Goal: Share content: Share content

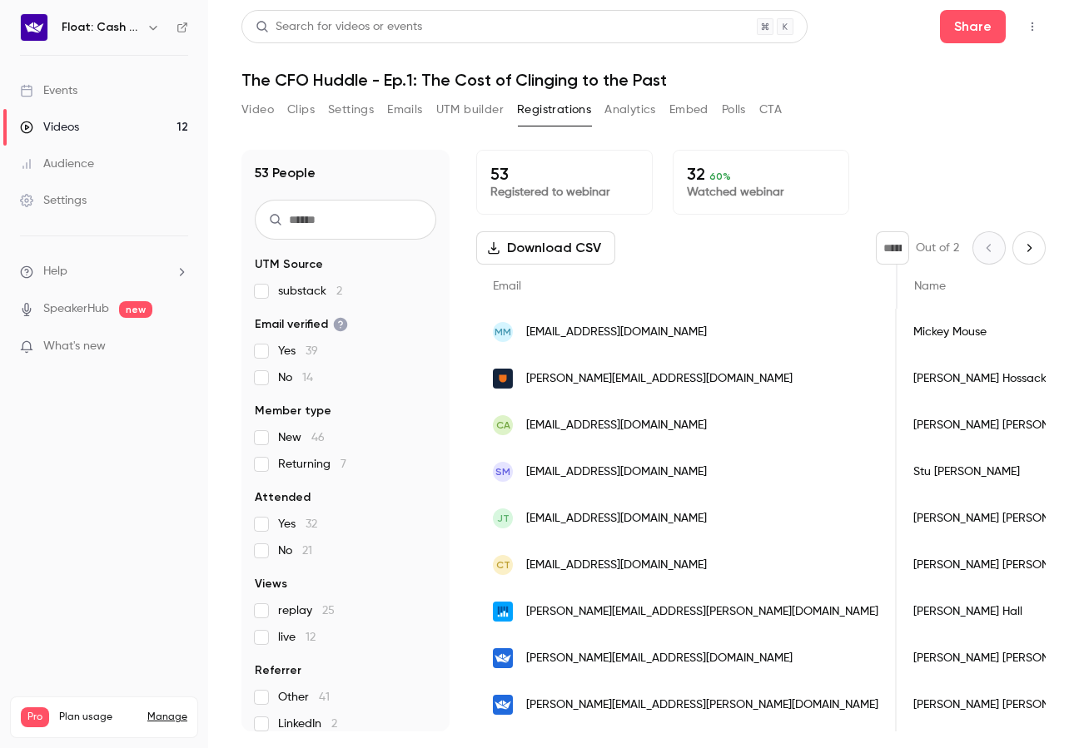
scroll to position [0, 948]
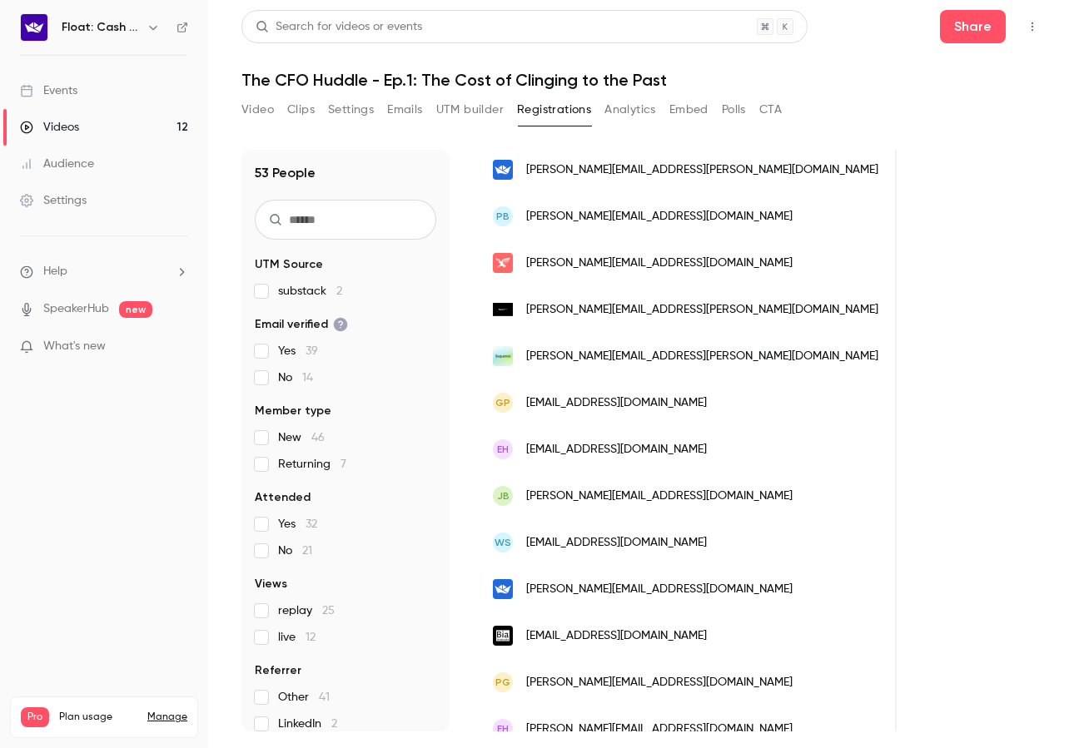
click at [72, 92] on div "Events" at bounding box center [48, 90] width 57 height 17
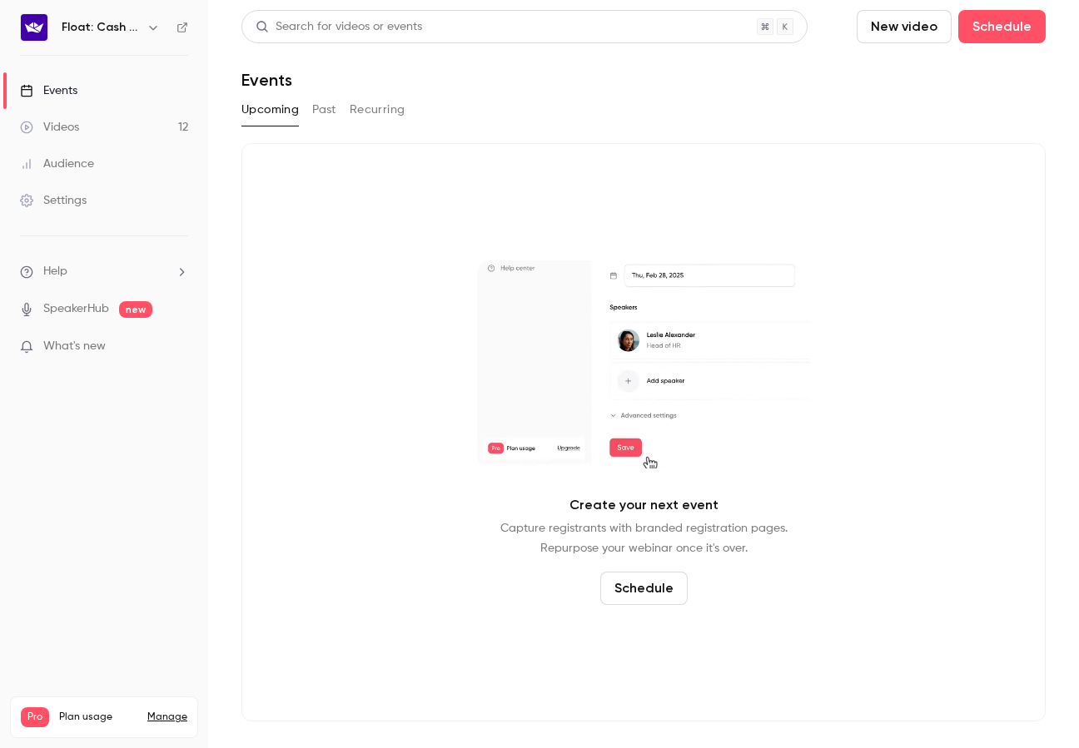
click at [65, 127] on div "Videos" at bounding box center [49, 127] width 59 height 17
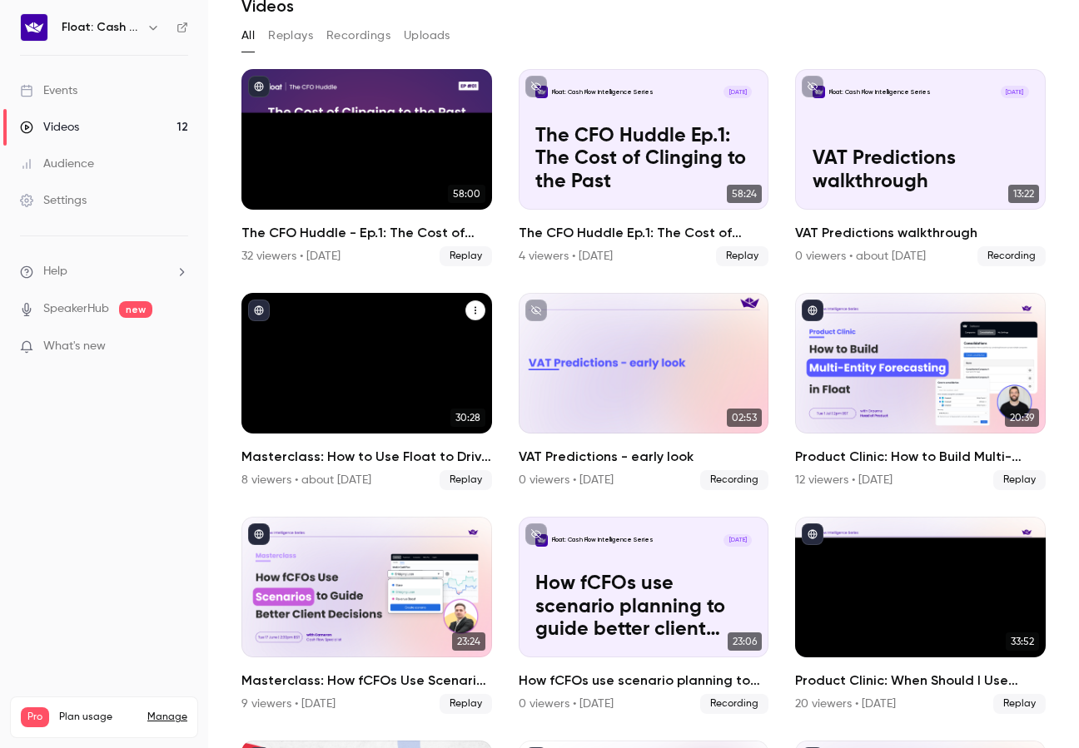
scroll to position [99, 0]
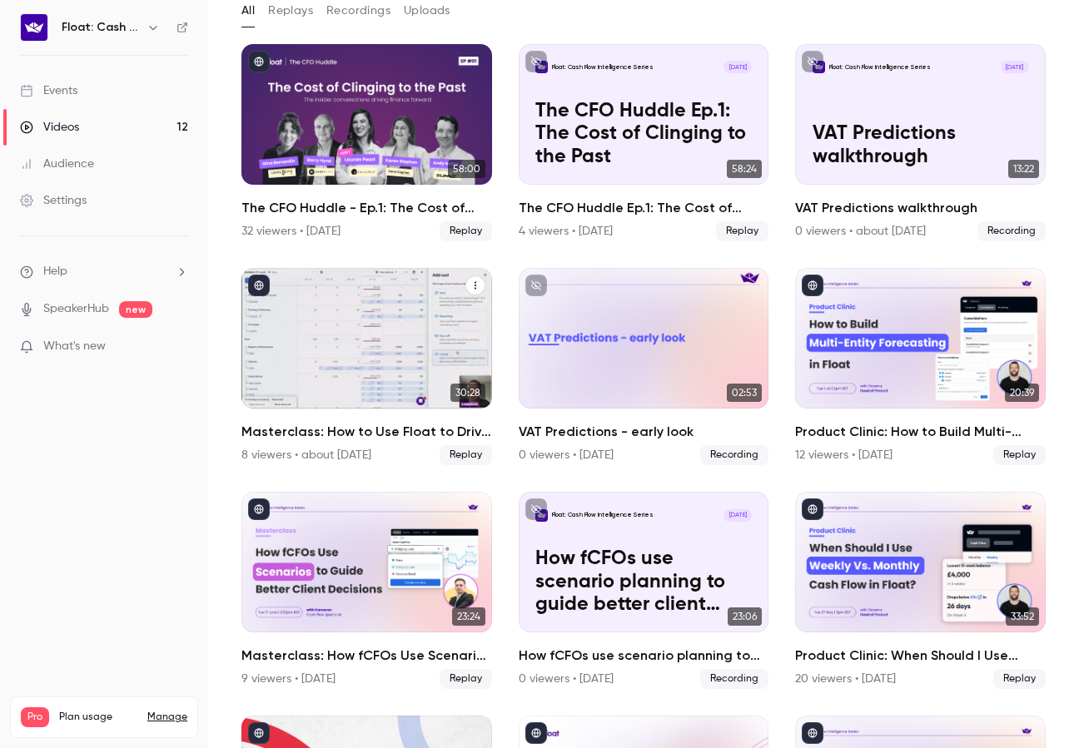
click at [472, 281] on icon "Masterclass: How to Use Float to Drive Smarter Cash Flow Decisions" at bounding box center [475, 286] width 10 height 10
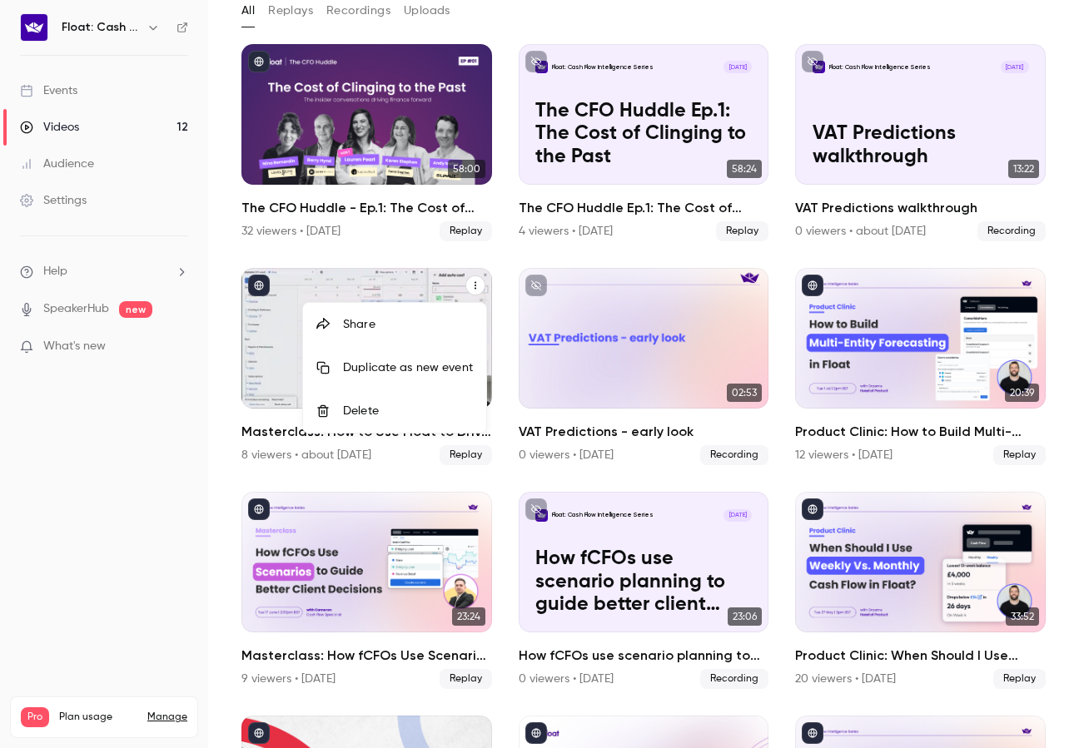
click at [395, 333] on li "Share" at bounding box center [394, 324] width 183 height 43
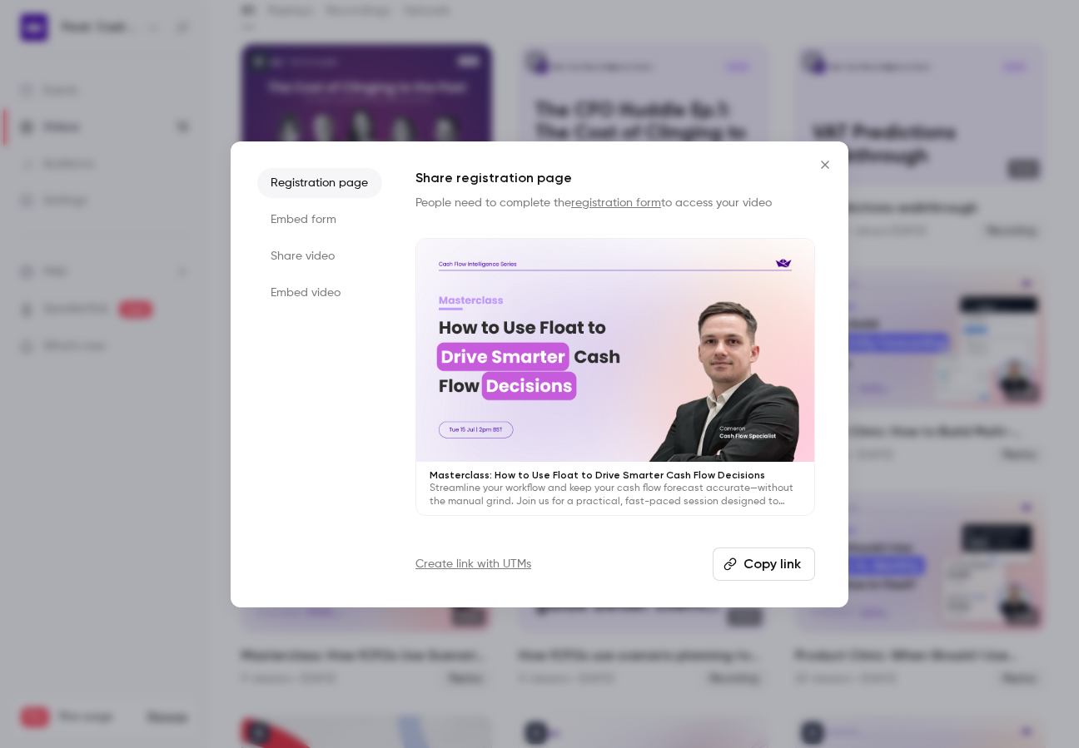
click at [768, 557] on button "Copy link" at bounding box center [764, 564] width 102 height 33
click at [136, 571] on div at bounding box center [539, 374] width 1079 height 748
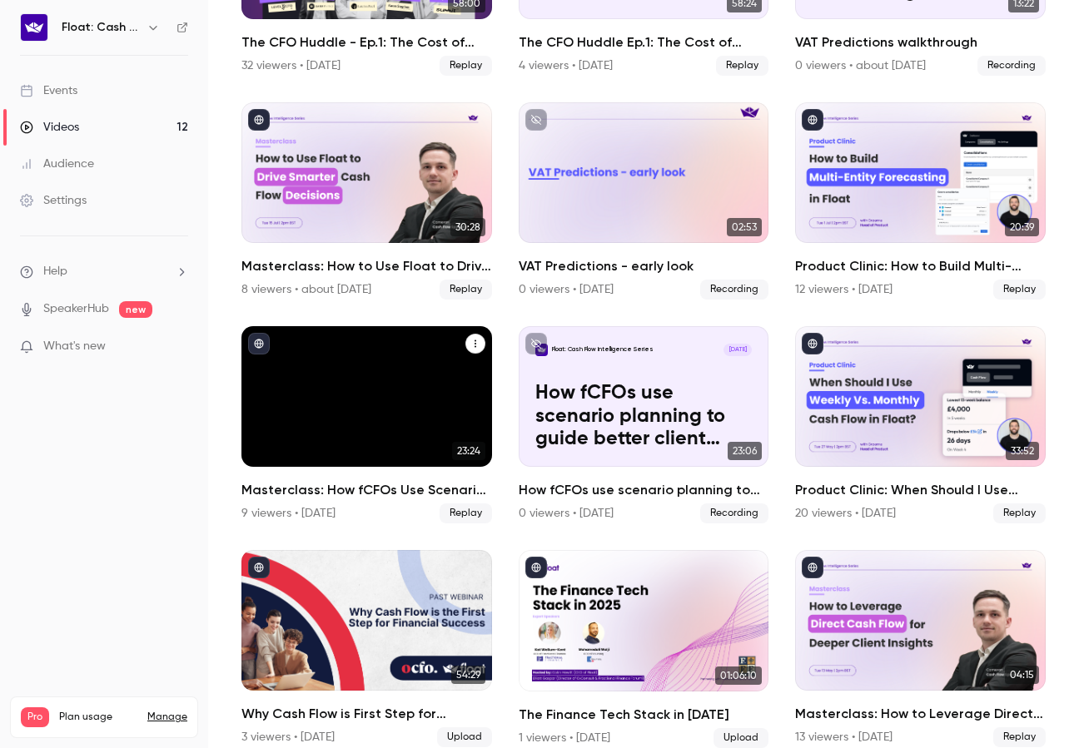
scroll to position [0, 0]
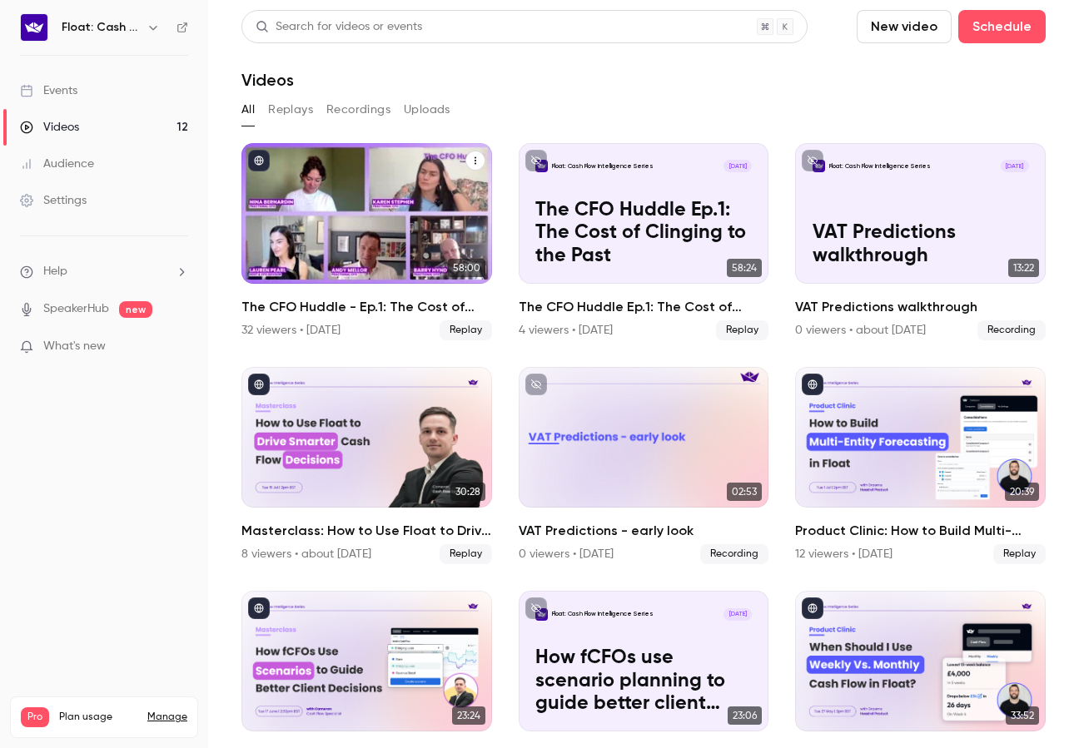
click at [484, 162] on button "The CFO Huddle - Ep.1: The Cost of Clinging to the Past" at bounding box center [475, 161] width 20 height 20
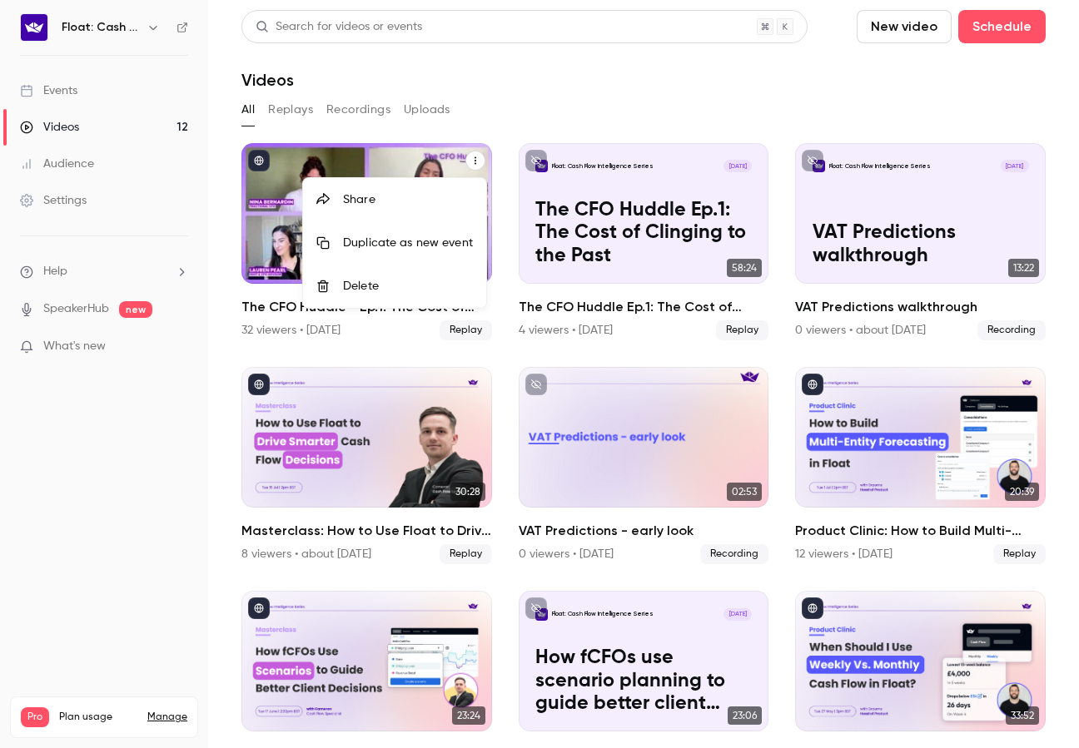
click at [386, 206] on div "Share" at bounding box center [408, 199] width 130 height 17
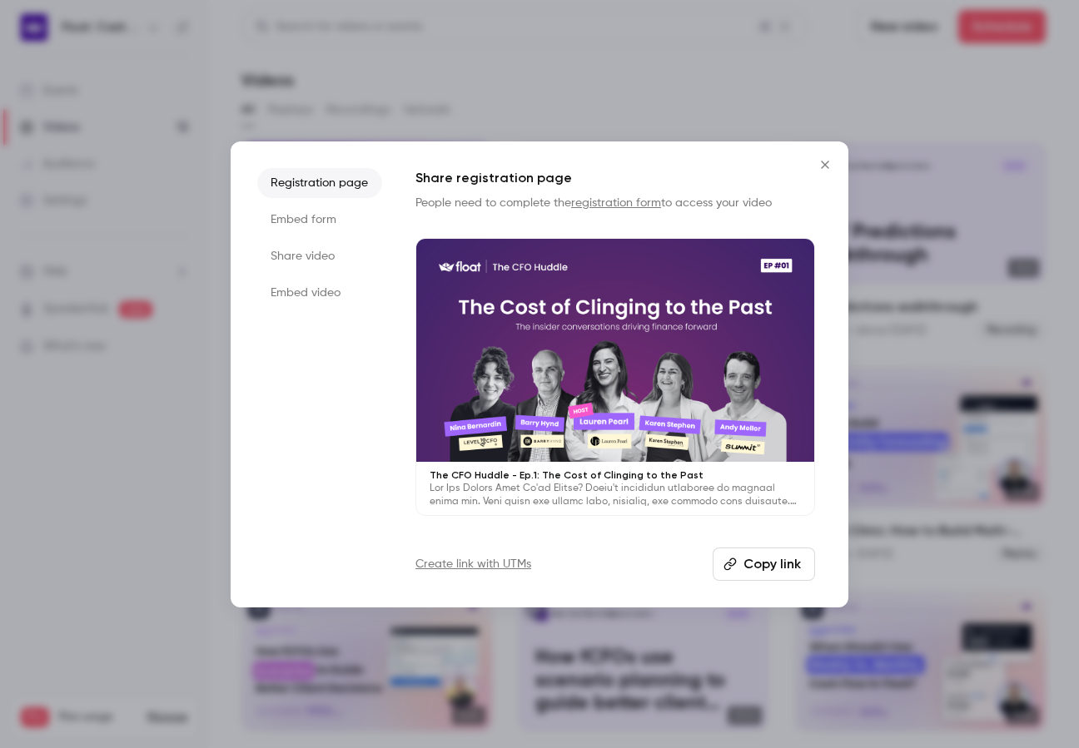
click at [733, 570] on icon "button" at bounding box center [729, 564] width 13 height 13
